Goal: Transaction & Acquisition: Book appointment/travel/reservation

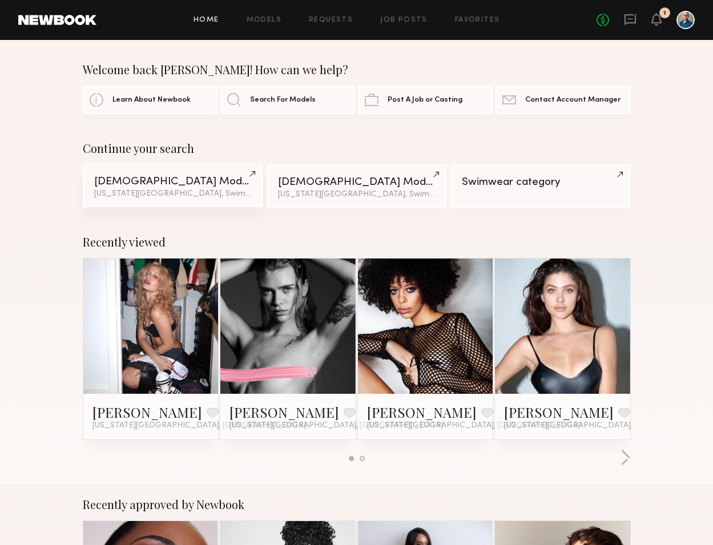
click at [197, 177] on div "Female Models" at bounding box center [172, 181] width 157 height 11
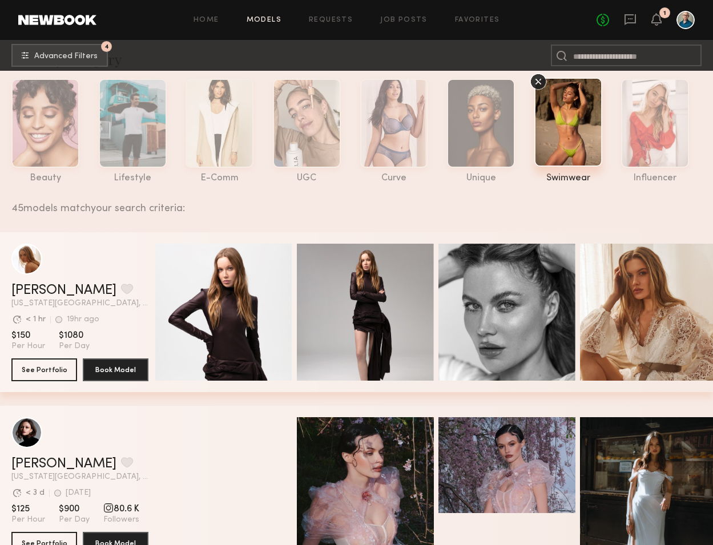
scroll to position [41, 0]
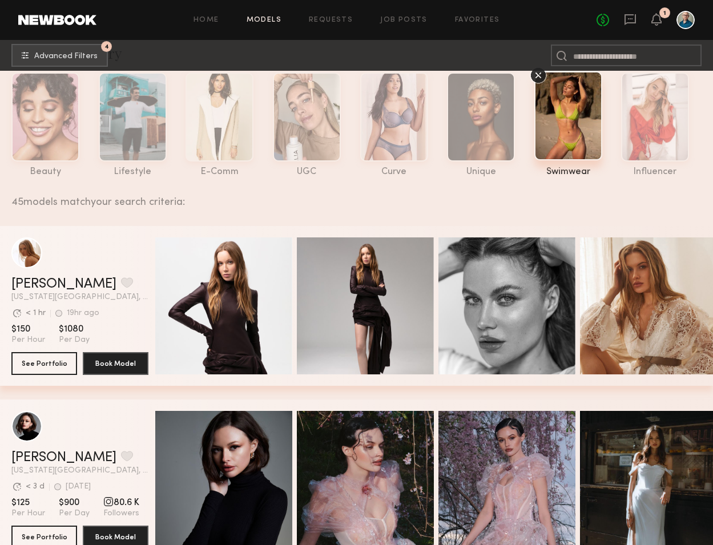
click at [557, 144] on div at bounding box center [568, 115] width 68 height 89
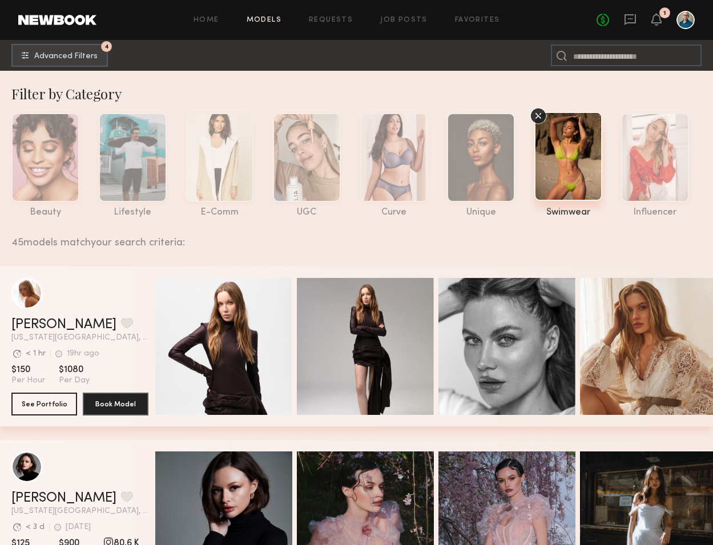
scroll to position [0, 0]
click at [91, 54] on span "Advanced Filters" at bounding box center [65, 56] width 63 height 8
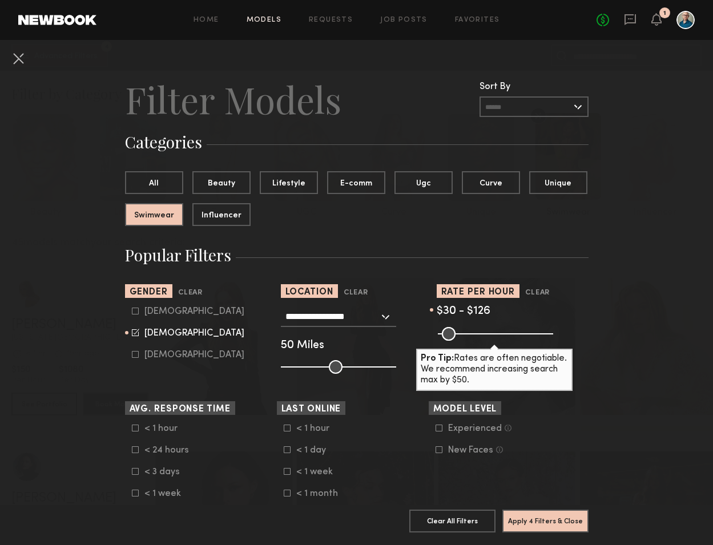
drag, startPoint x: 473, startPoint y: 334, endPoint x: 465, endPoint y: 331, distance: 8.5
type input "***"
click at [465, 331] on input "range" at bounding box center [495, 334] width 115 height 14
drag, startPoint x: 334, startPoint y: 363, endPoint x: 417, endPoint y: 378, distance: 84.6
type input "***"
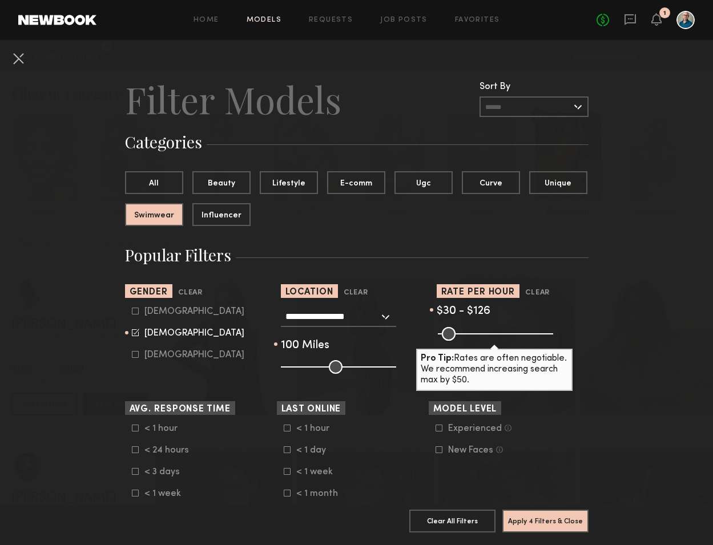
click at [417, 374] on section "**********" at bounding box center [356, 329] width 463 height 90
click at [539, 524] on button "Apply 4 Filters & Close" at bounding box center [545, 520] width 86 height 23
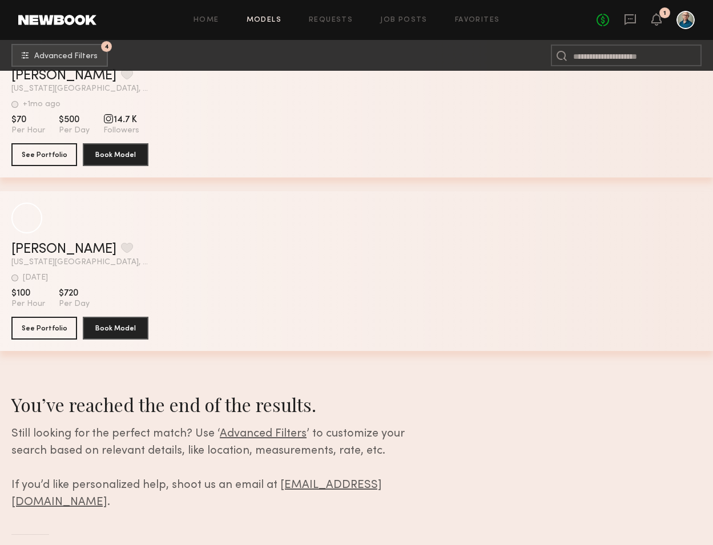
scroll to position [4341, 0]
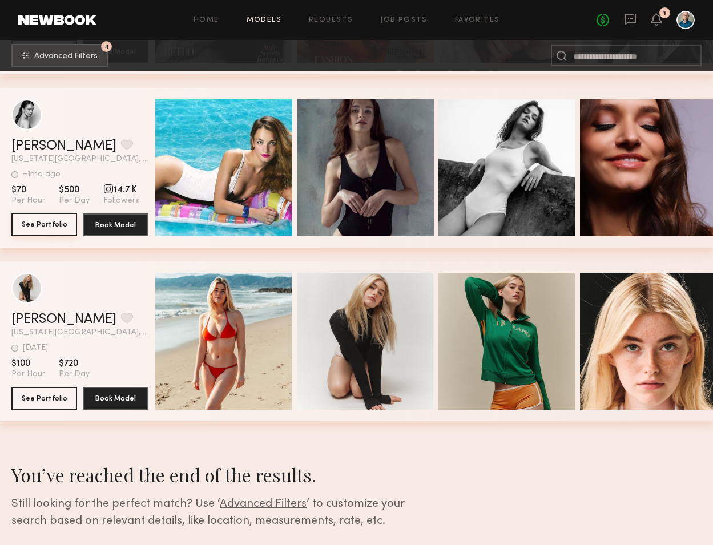
click at [51, 221] on button "See Portfolio" at bounding box center [44, 224] width 66 height 23
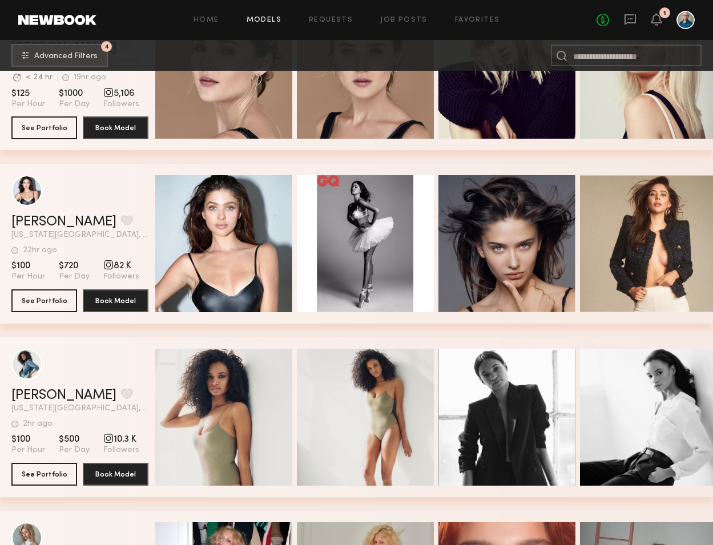
scroll to position [2532, 0]
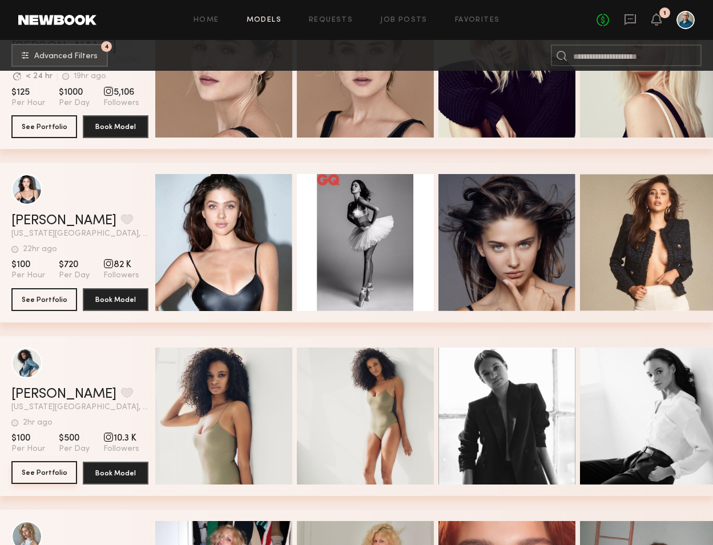
click at [55, 469] on button "See Portfolio" at bounding box center [44, 472] width 66 height 23
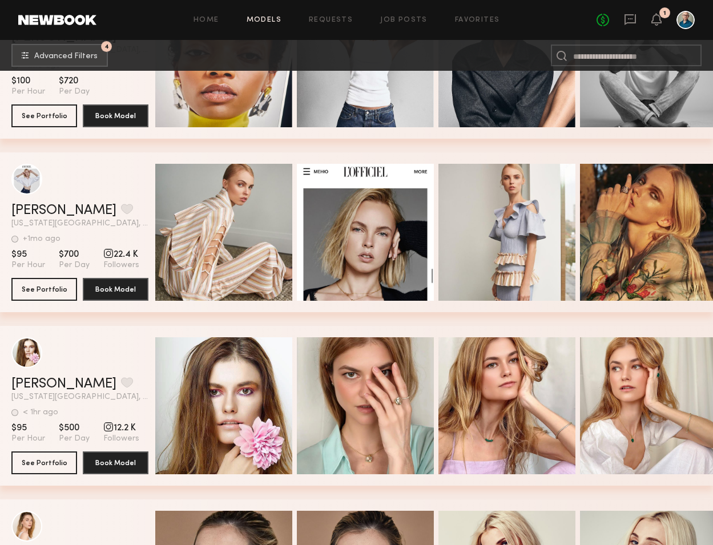
scroll to position [2021, 0]
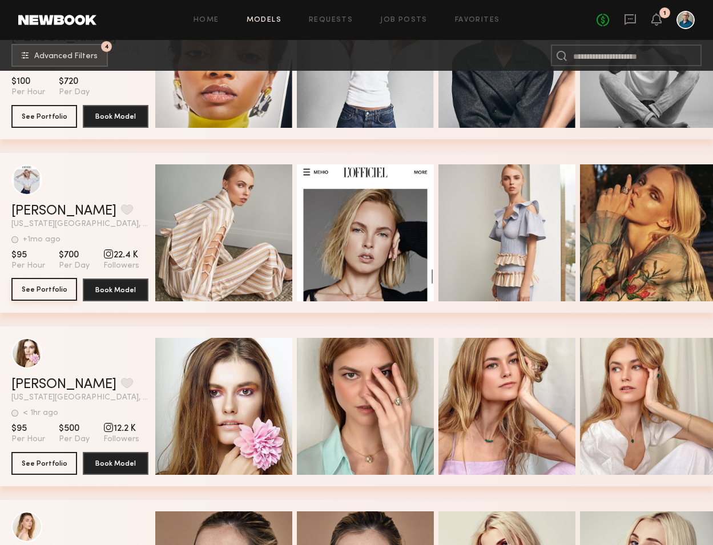
click at [57, 285] on button "See Portfolio" at bounding box center [44, 289] width 66 height 23
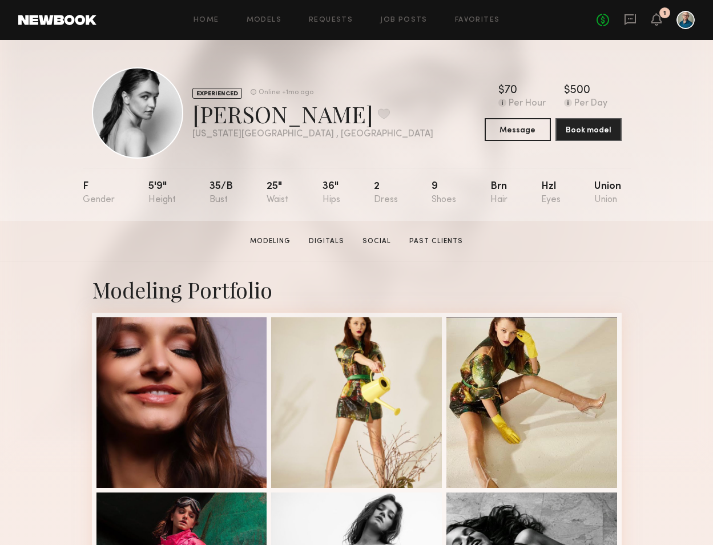
click at [331, 246] on section "[PERSON_NAME] Modeling Digitals Social Past Clients Message Book Model" at bounding box center [356, 241] width 713 height 41
click at [329, 242] on link "Digitals" at bounding box center [326, 241] width 44 height 10
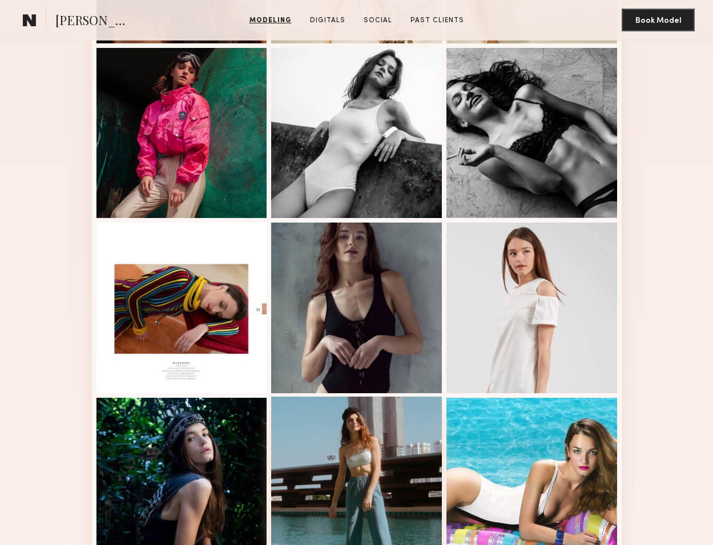
scroll to position [216, 0]
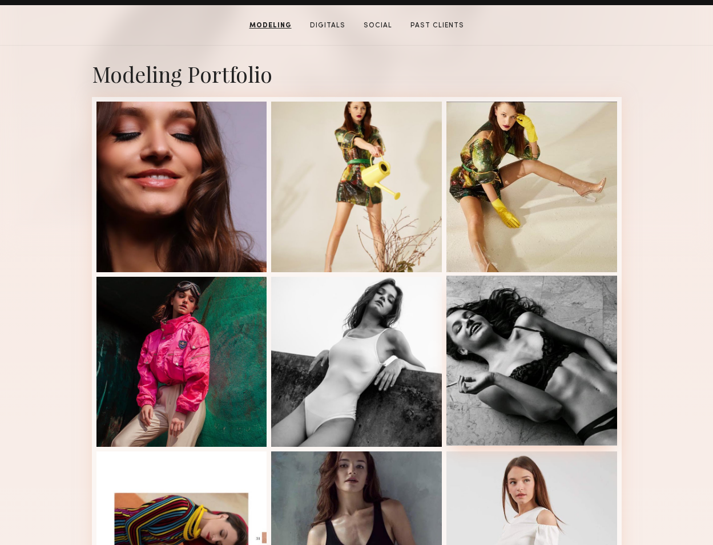
click at [581, 345] on div at bounding box center [531, 361] width 171 height 171
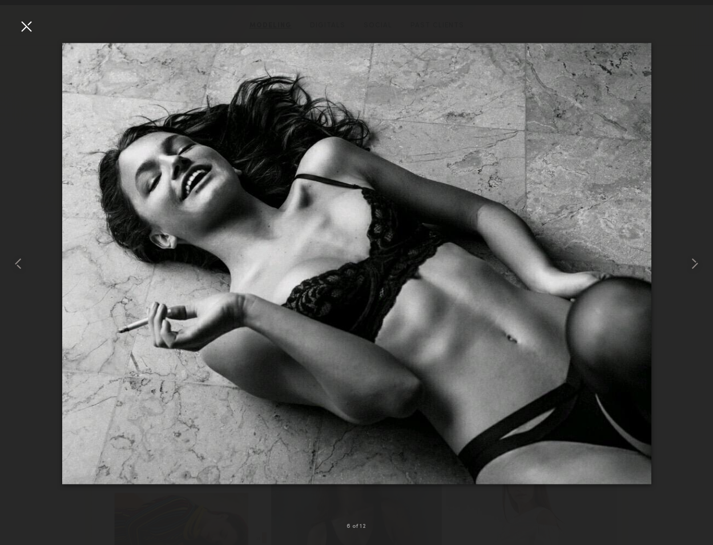
click at [28, 22] on div at bounding box center [26, 26] width 18 height 18
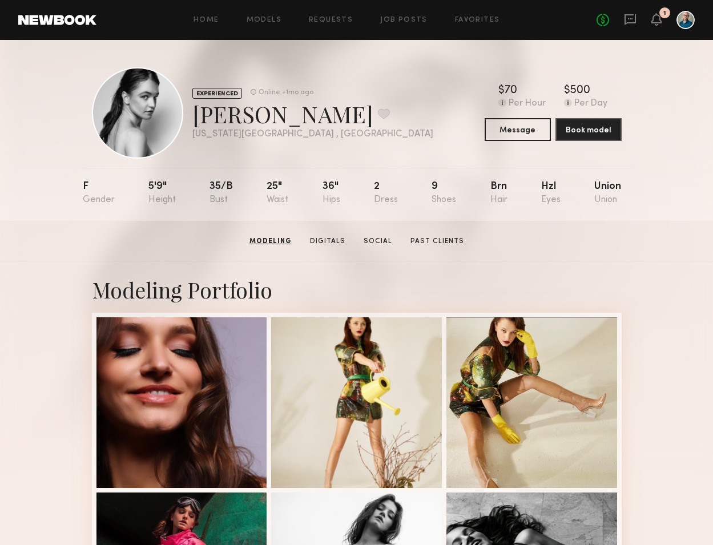
scroll to position [0, 0]
click at [330, 240] on link "Digitals" at bounding box center [326, 241] width 44 height 10
click at [415, 234] on section "[PERSON_NAME] Modeling Digitals Social Past Clients Message Book Model" at bounding box center [356, 241] width 713 height 41
click at [416, 237] on link "Past Clients" at bounding box center [435, 241] width 63 height 10
